Goal: Transaction & Acquisition: Purchase product/service

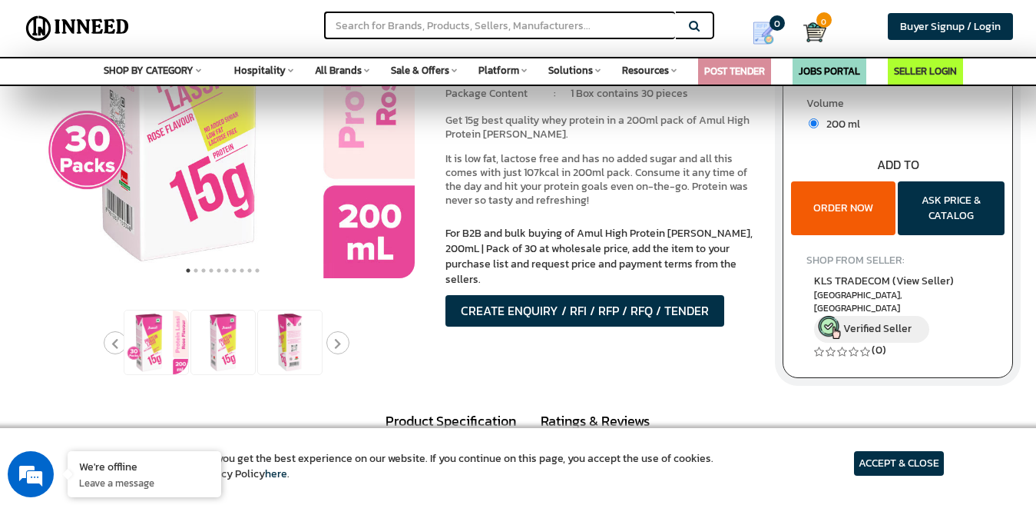
scroll to position [154, 0]
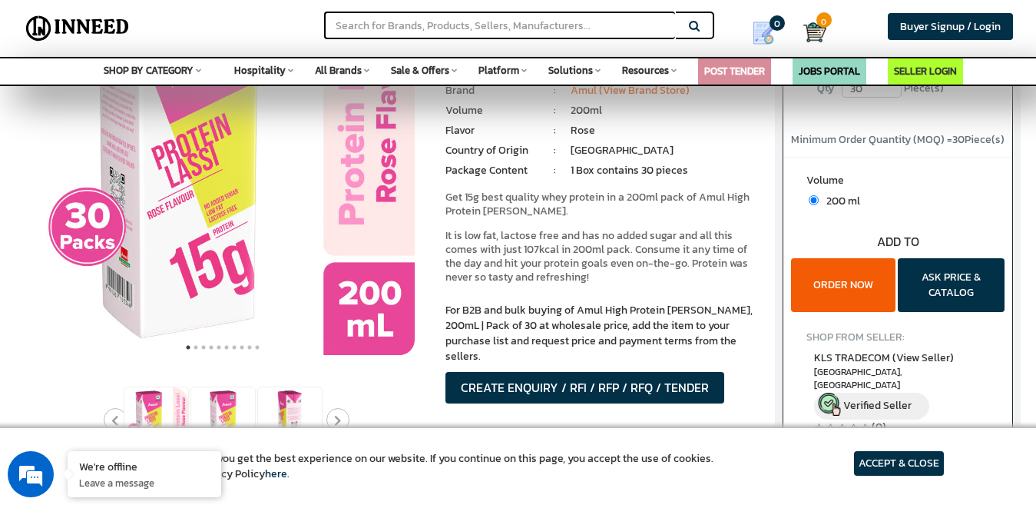
click at [843, 278] on button "ORDER NOW" at bounding box center [843, 285] width 104 height 54
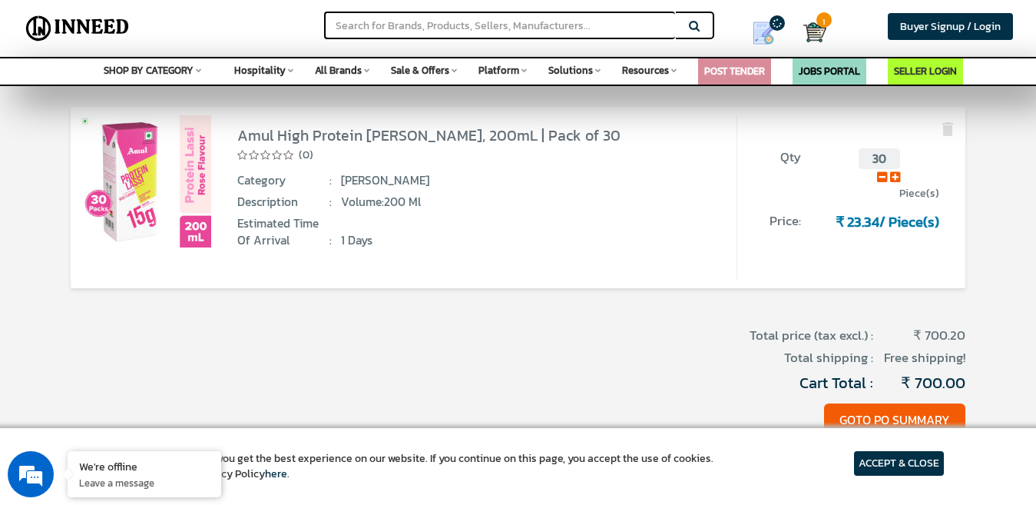
scroll to position [154, 0]
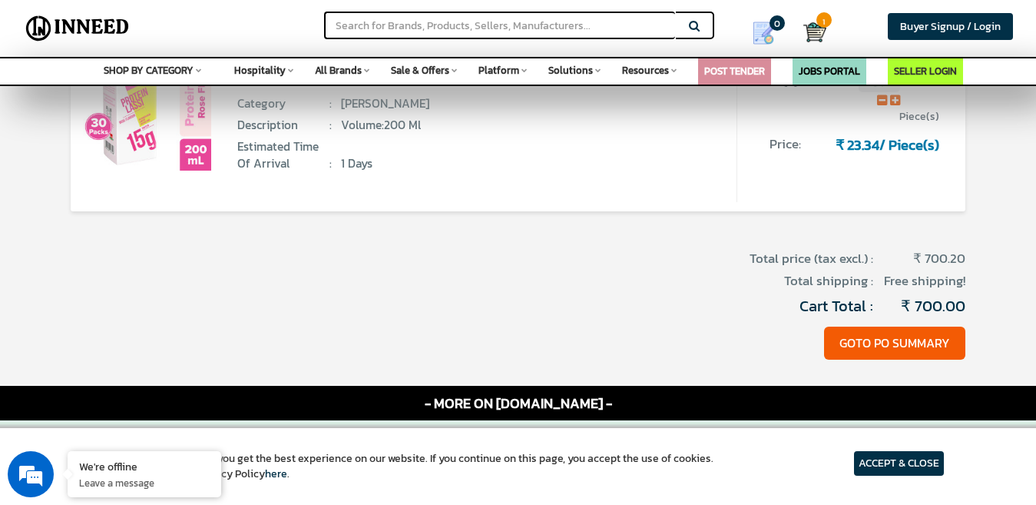
click at [894, 463] on article "ACCEPT & CLOSE" at bounding box center [899, 463] width 90 height 25
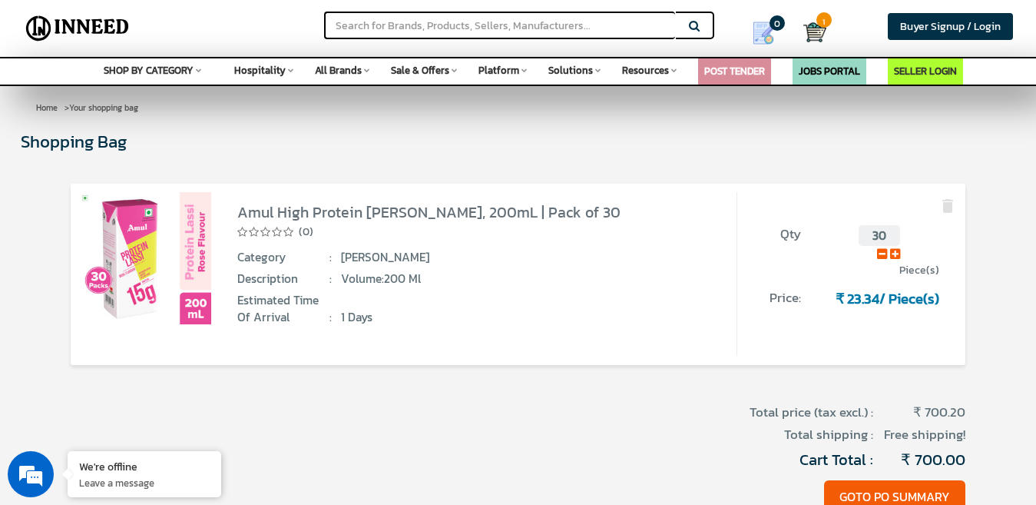
scroll to position [77, 0]
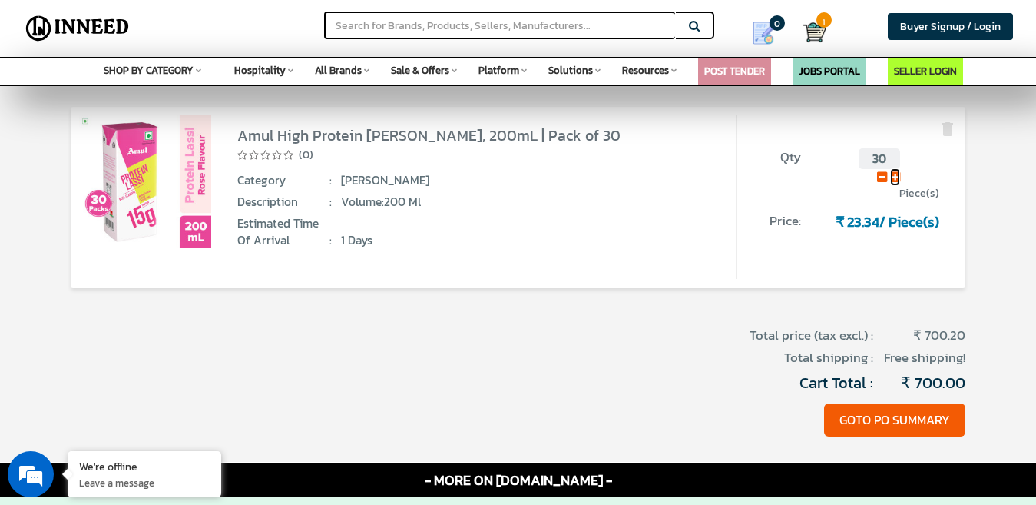
click at [895, 177] on icon at bounding box center [895, 177] width 10 height 12
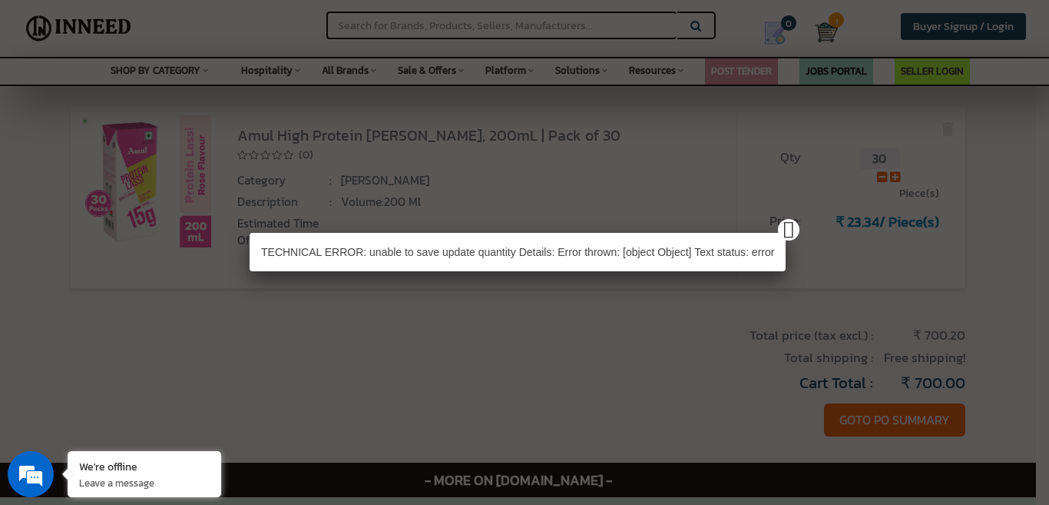
click at [877, 419] on div "TECHNICAL ERROR: unable to save update quantity Details: Error thrown: [object …" at bounding box center [524, 252] width 1049 height 505
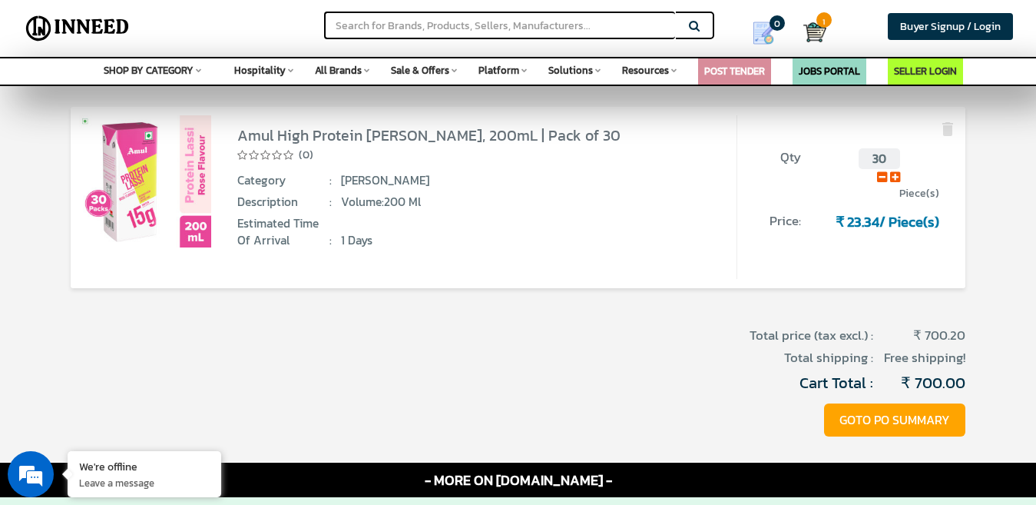
click at [882, 419] on button "GOTO PO SUMMARY" at bounding box center [894, 419] width 141 height 33
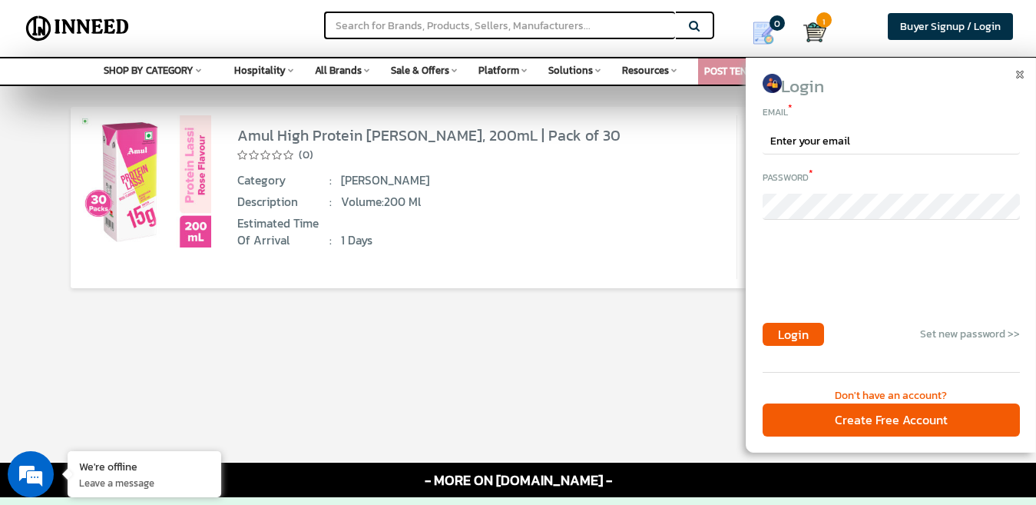
click at [200, 70] on div "SHOP BY CATEGORY Space Agriculture & Farming Apparel & Garments Architecture & …" at bounding box center [153, 68] width 98 height 20
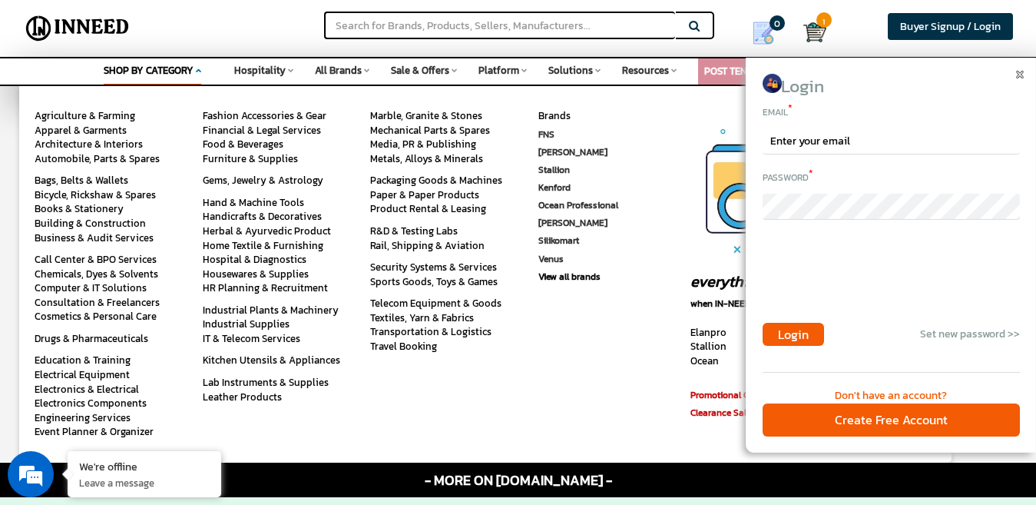
click at [200, 70] on div "SHOP BY CATEGORY Space Agriculture & Farming Apparel & Garments Architecture & …" at bounding box center [153, 72] width 98 height 28
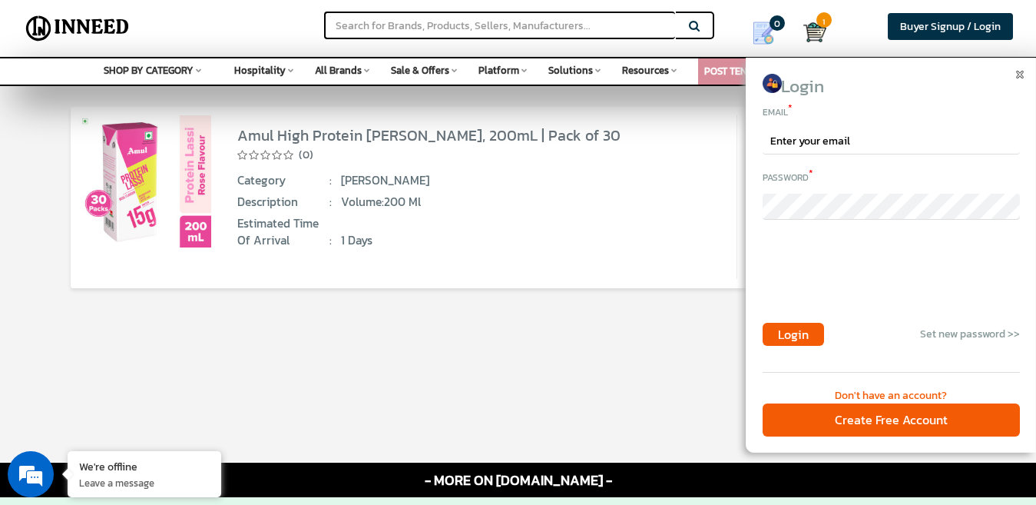
click at [291, 67] on icon at bounding box center [290, 70] width 5 height 8
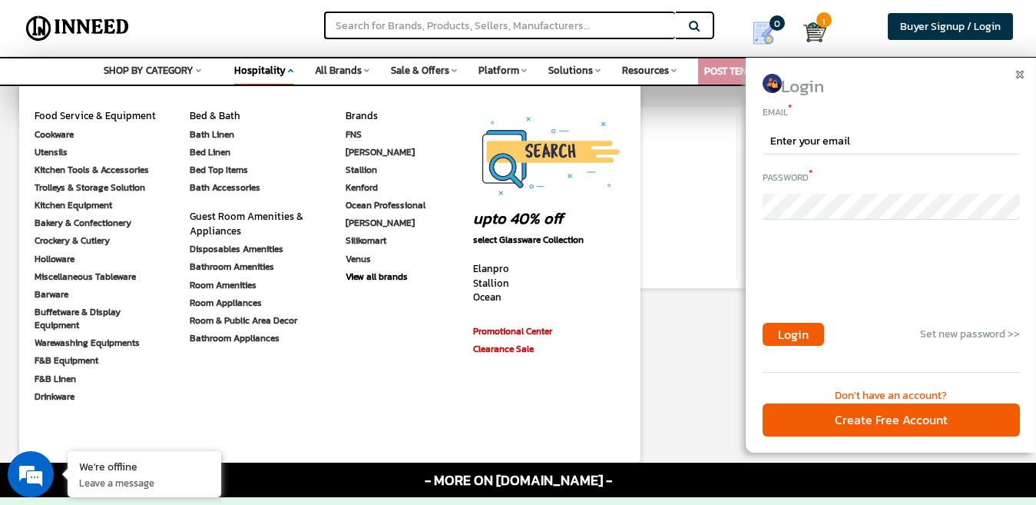
click at [291, 67] on icon at bounding box center [290, 70] width 5 height 8
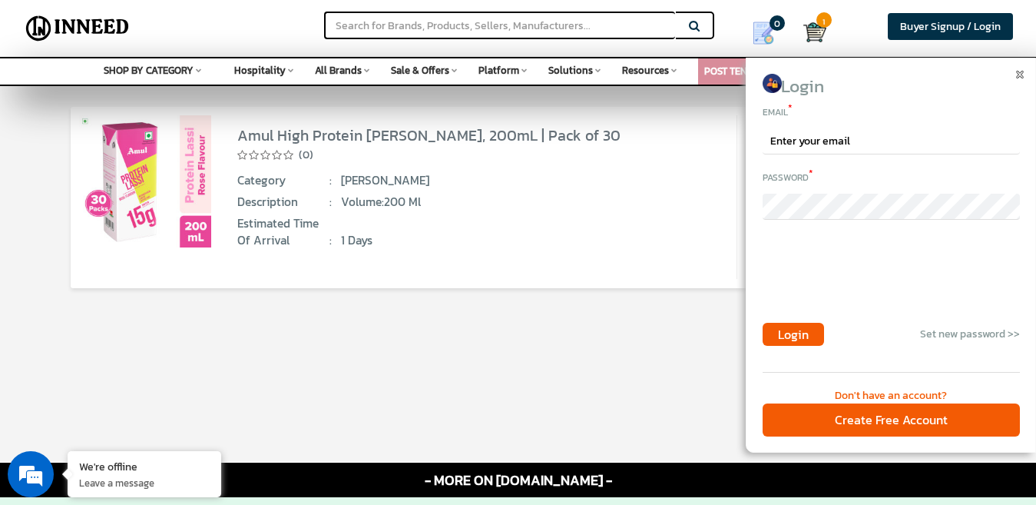
click at [1017, 75] on img at bounding box center [1020, 75] width 8 height 8
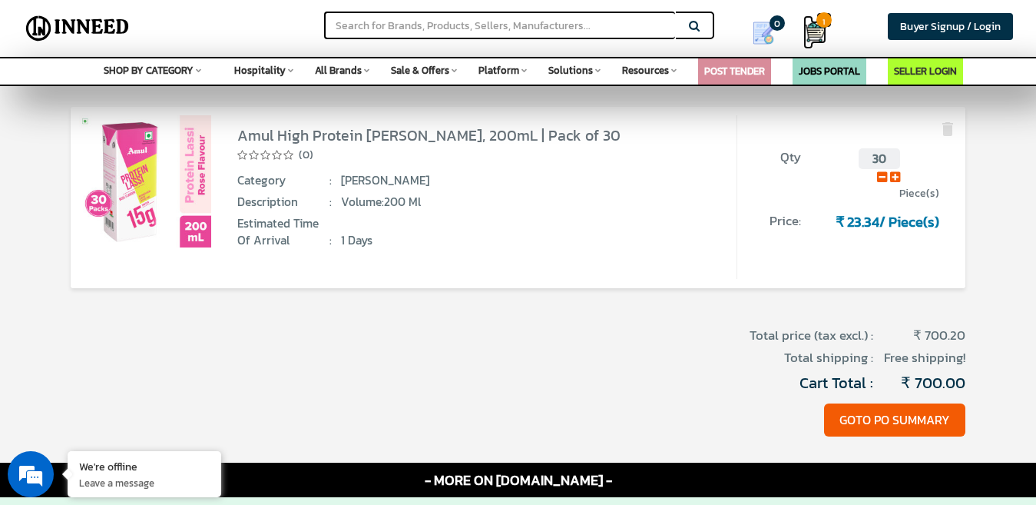
click at [817, 24] on img at bounding box center [814, 32] width 23 height 23
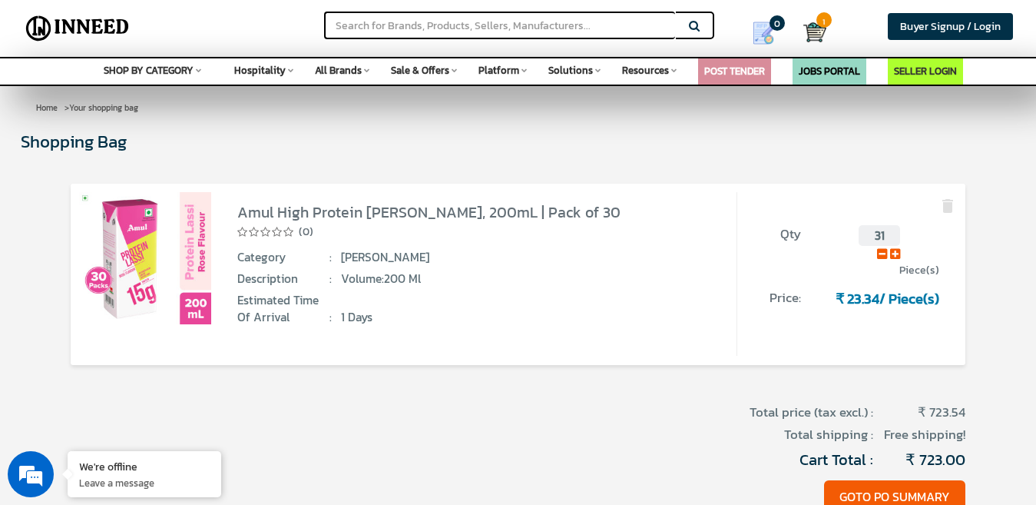
click at [878, 235] on input "31" at bounding box center [879, 235] width 41 height 21
type input "31"
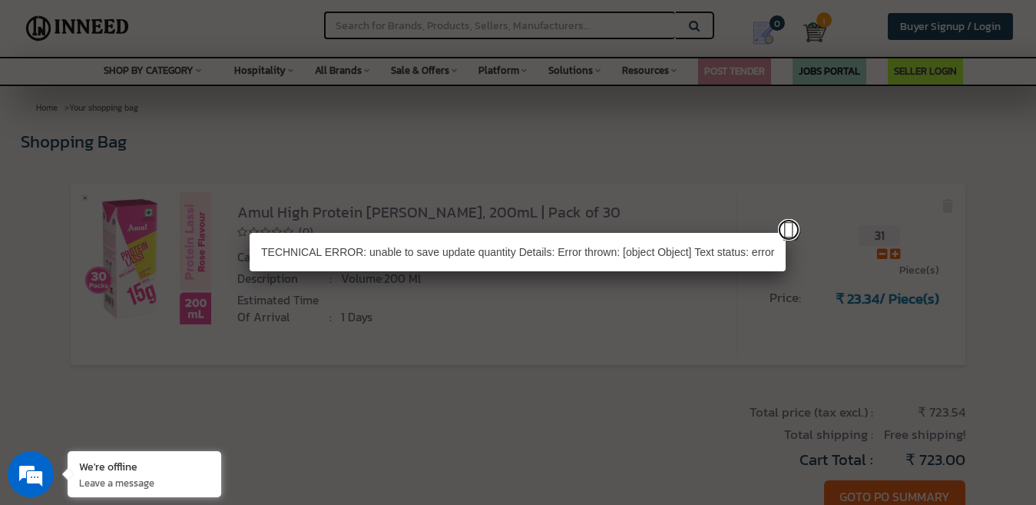
click at [786, 229] on link at bounding box center [789, 230] width 22 height 22
